Goal: Transaction & Acquisition: Purchase product/service

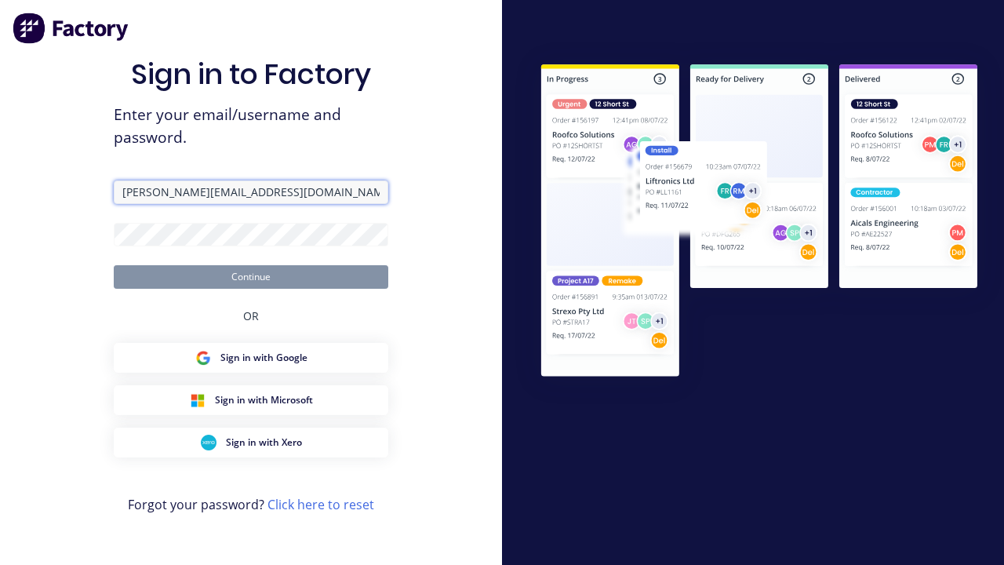
type input "[PERSON_NAME][EMAIL_ADDRESS][DOMAIN_NAME]"
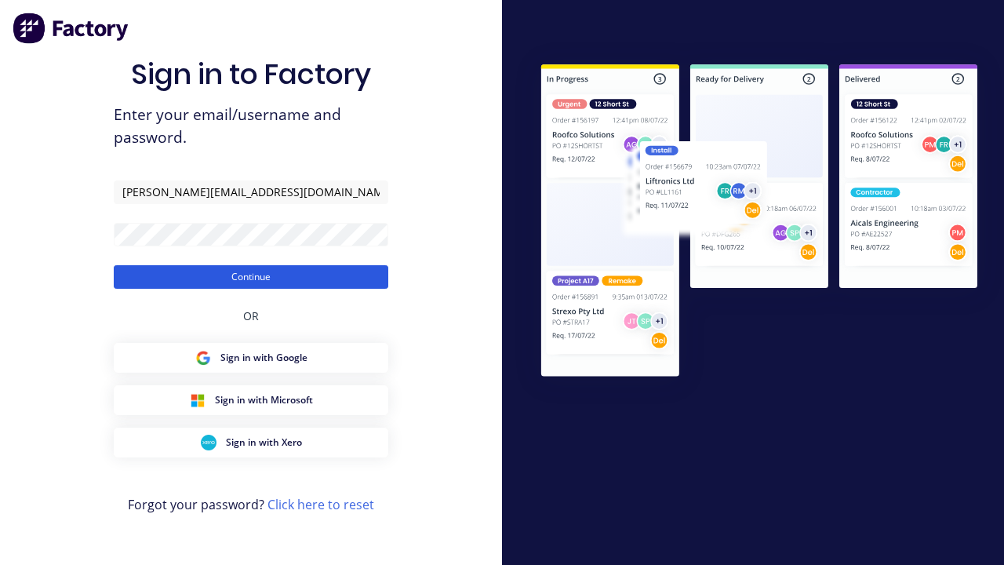
click at [251, 276] on button "Continue" at bounding box center [251, 277] width 275 height 24
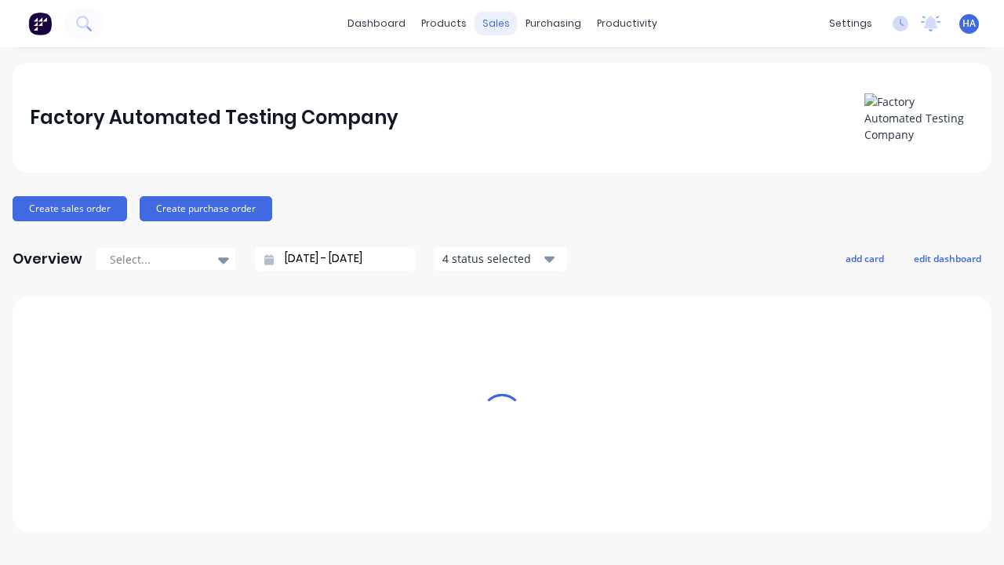
click at [496, 24] on div "sales" at bounding box center [496, 24] width 43 height 24
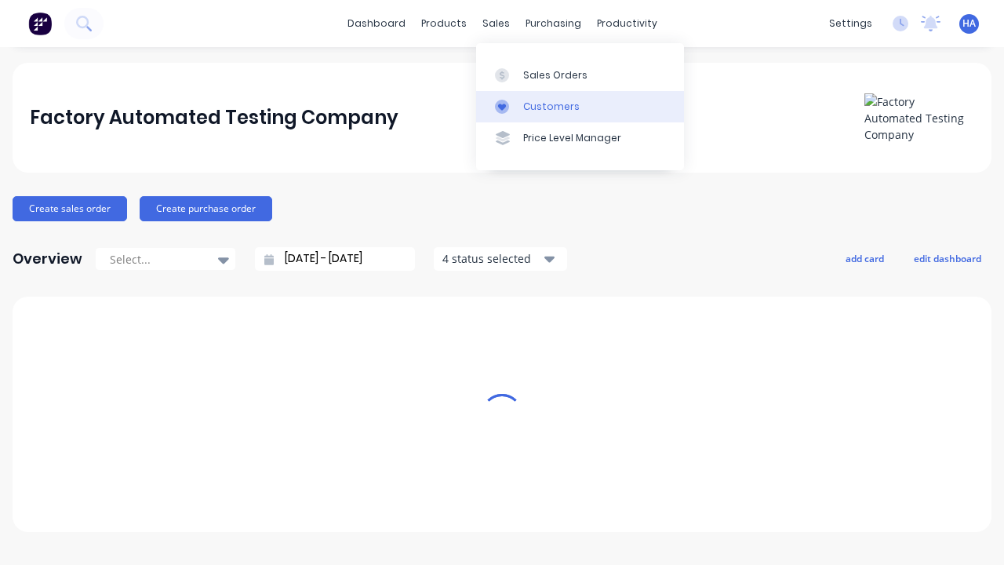
click at [580, 106] on link "Customers" at bounding box center [580, 106] width 208 height 31
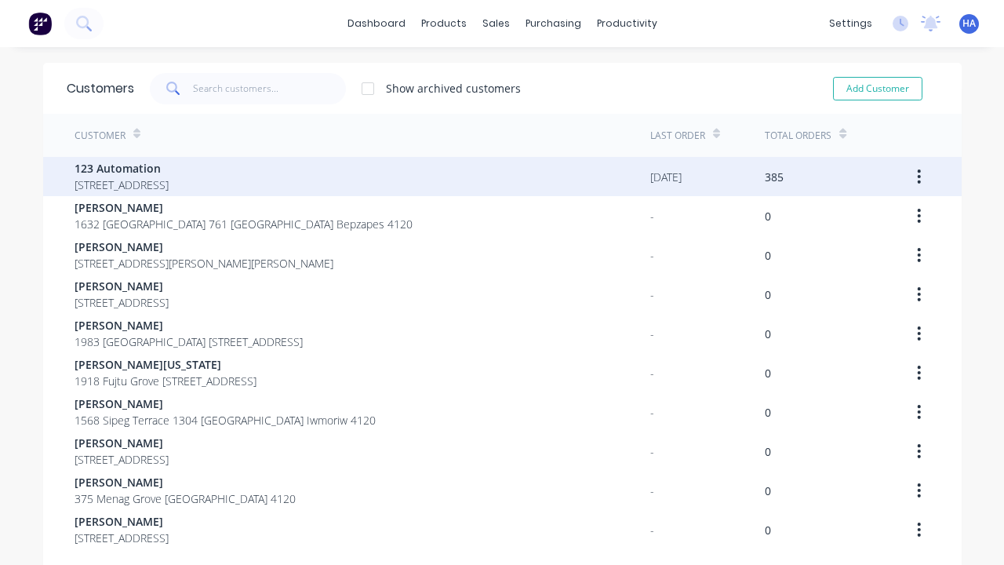
click at [169, 168] on span "123 Automation" at bounding box center [122, 168] width 94 height 16
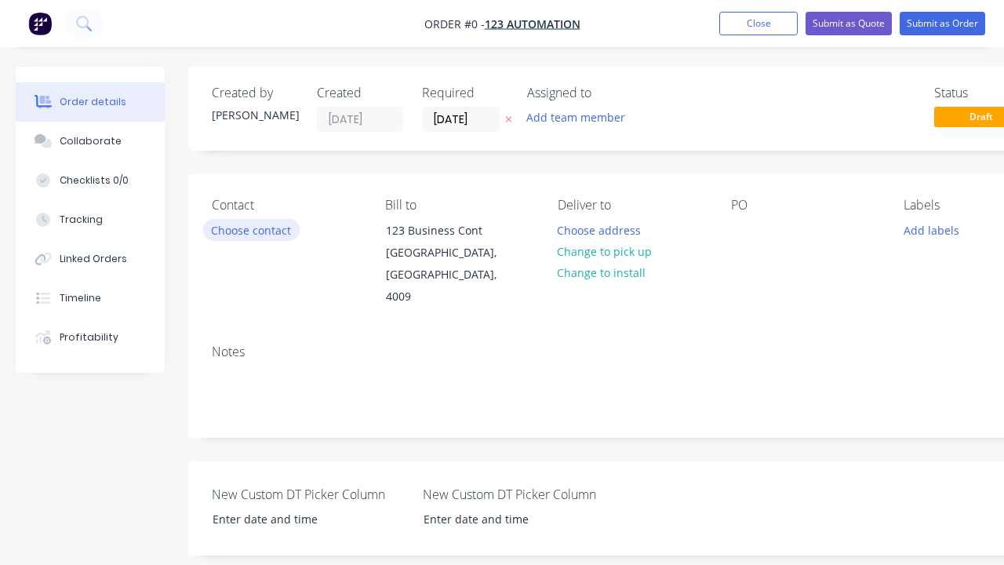
click at [250, 230] on button "Choose contact" at bounding box center [251, 229] width 97 height 21
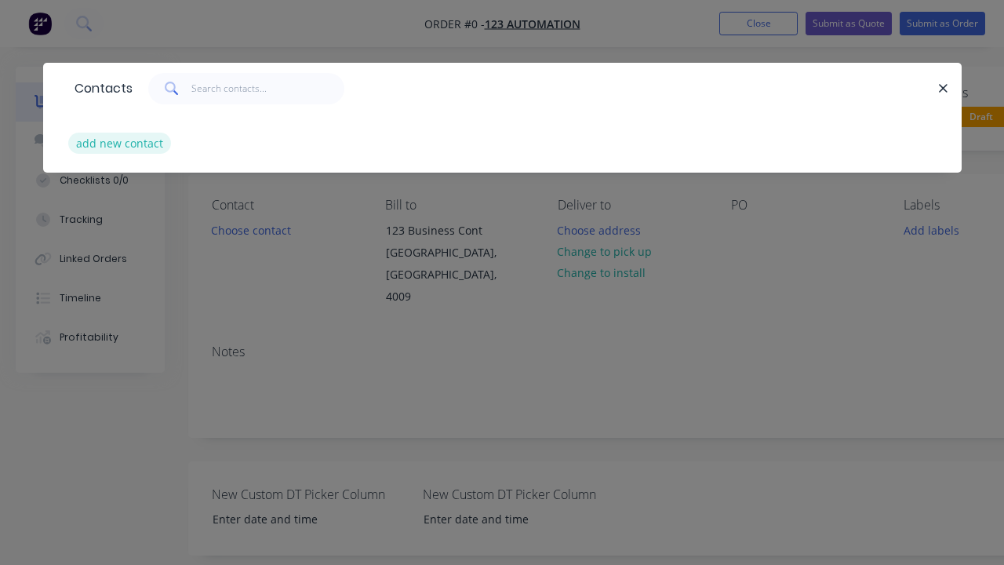
click at [118, 143] on button "add new contact" at bounding box center [120, 143] width 104 height 21
select select "AU"
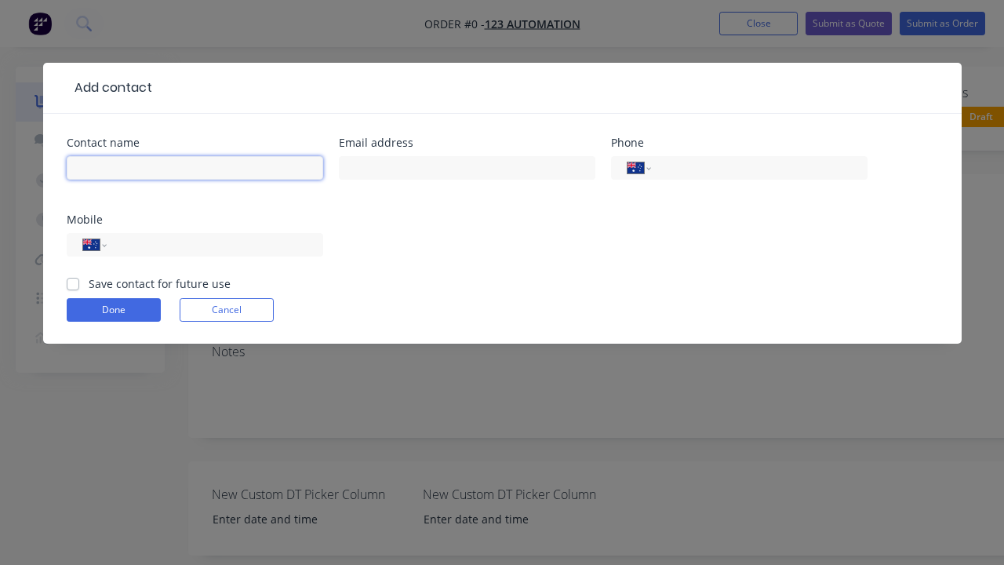
click at [195, 168] on input "text" at bounding box center [195, 168] width 257 height 24
type input "[PERSON_NAME] Automated"
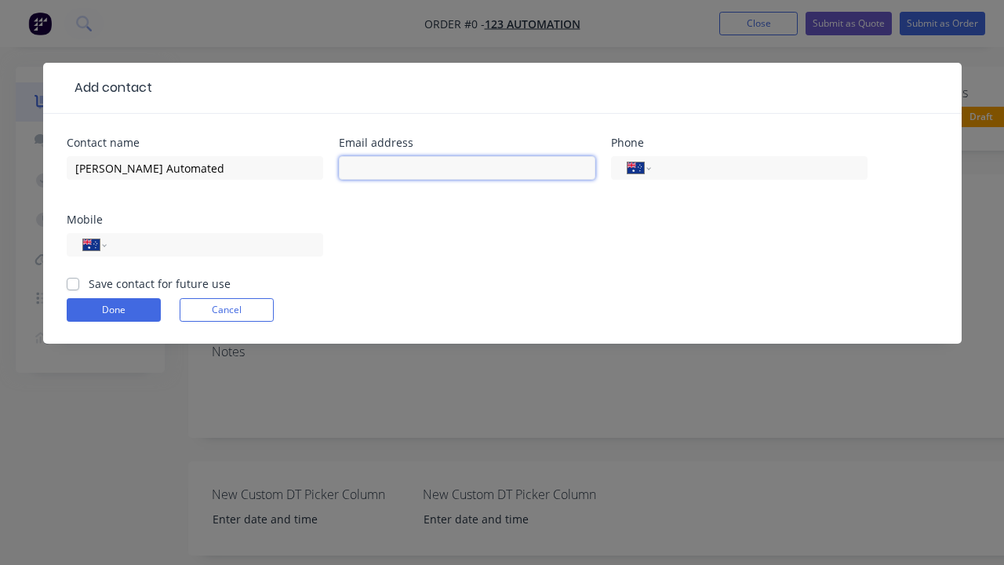
click at [467, 168] on input "text" at bounding box center [467, 168] width 257 height 24
type input "[PERSON_NAME][EMAIL_ADDRESS][DOMAIN_NAME]"
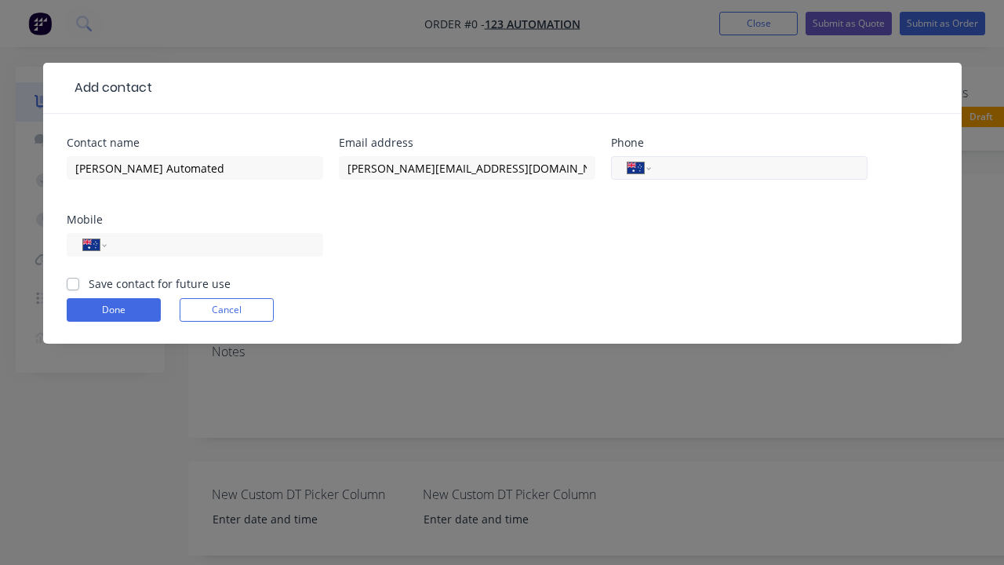
click at [756, 168] on input "tel" at bounding box center [756, 168] width 188 height 18
type input "0412 412 321"
click at [212, 245] on input "tel" at bounding box center [212, 245] width 188 height 18
type input "0412 341 232"
click at [113, 310] on button "Done" at bounding box center [114, 310] width 94 height 24
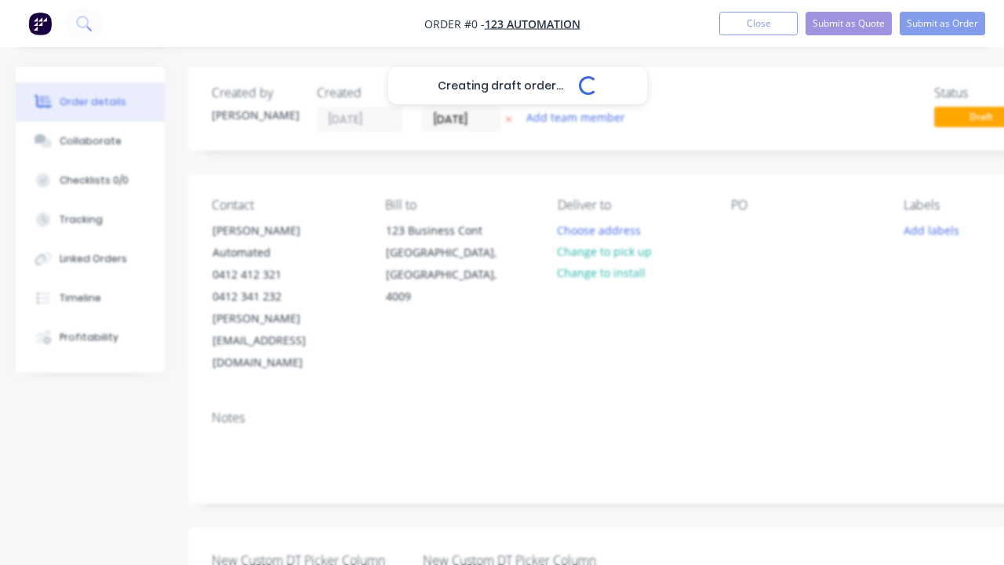
scroll to position [0, 87]
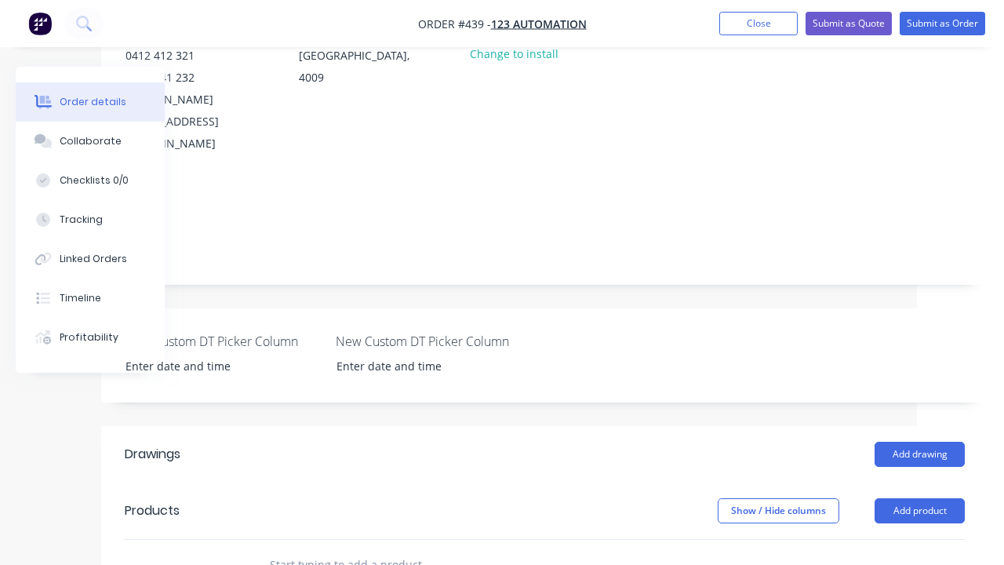
click at [669, 23] on div at bounding box center [656, 11] width 25 height 23
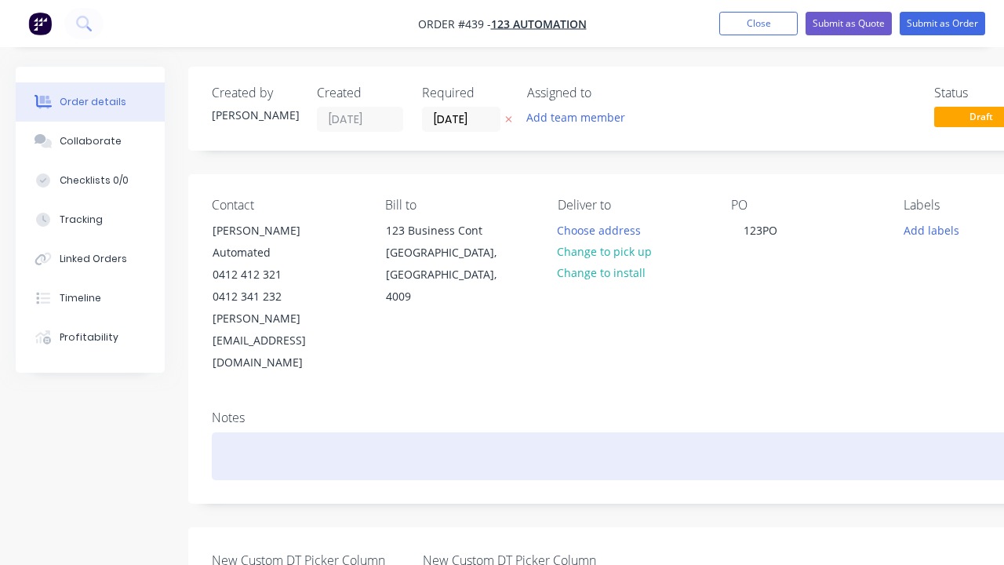
click at [584, 432] on div at bounding box center [632, 456] width 840 height 48
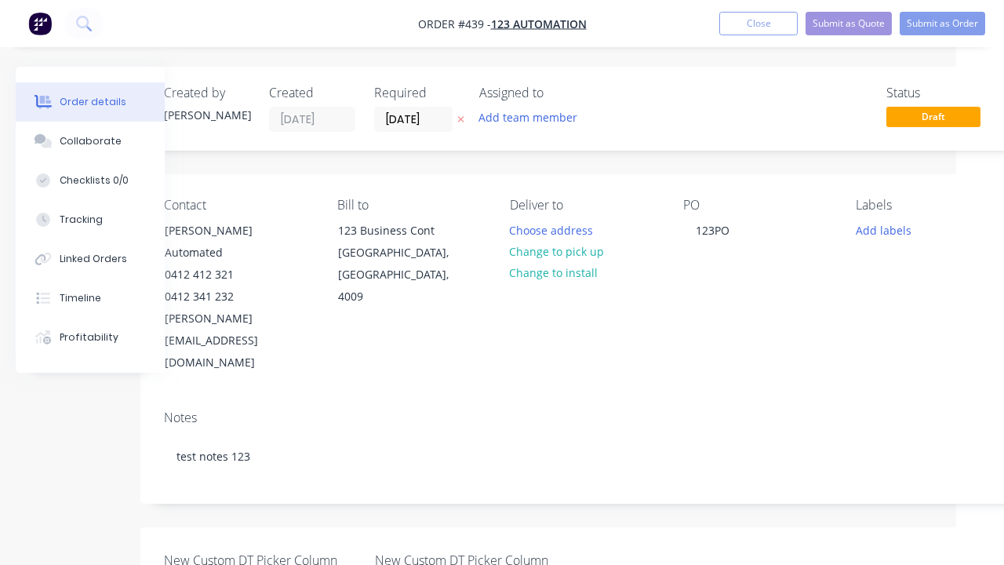
scroll to position [381, 48]
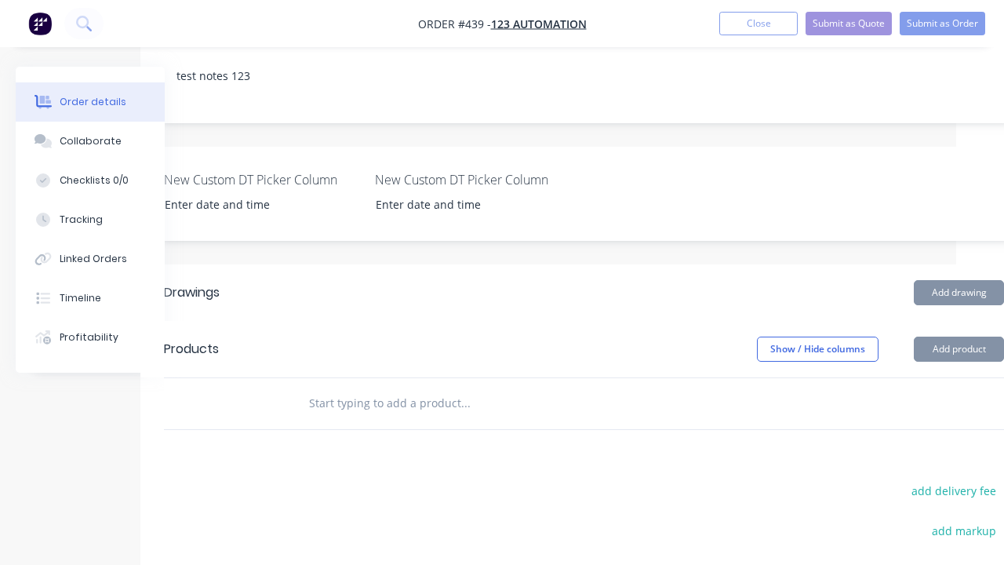
click at [959, 337] on button "Add product" at bounding box center [959, 349] width 90 height 25
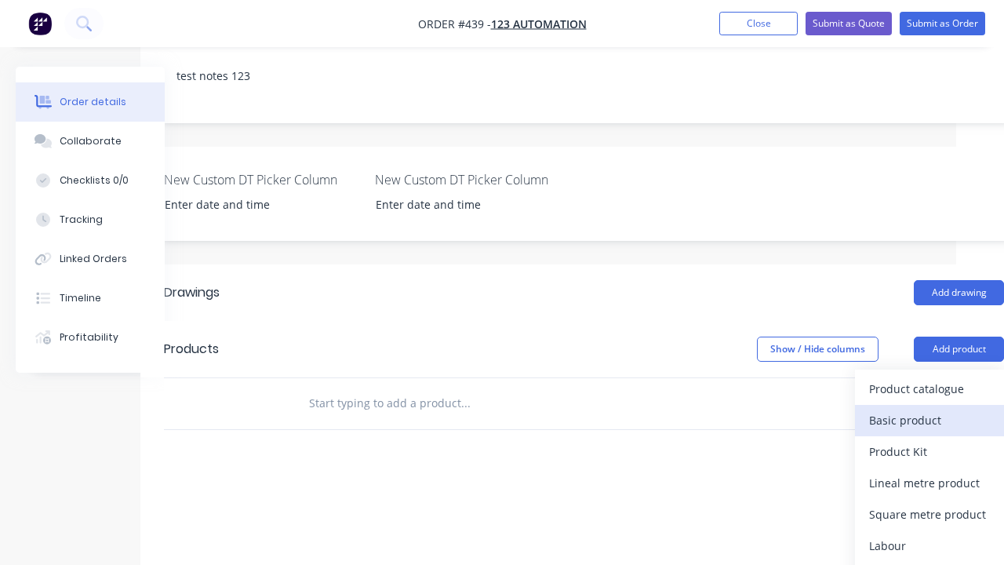
click at [930, 409] on div "Basic product" at bounding box center [929, 420] width 121 height 23
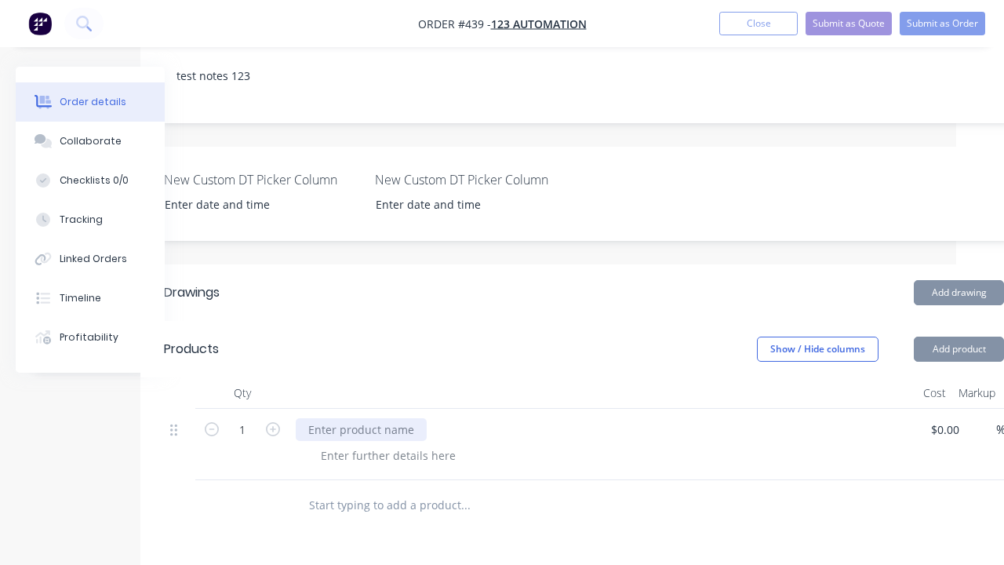
click at [359, 418] on div at bounding box center [361, 429] width 131 height 23
